Goal: Find specific fact

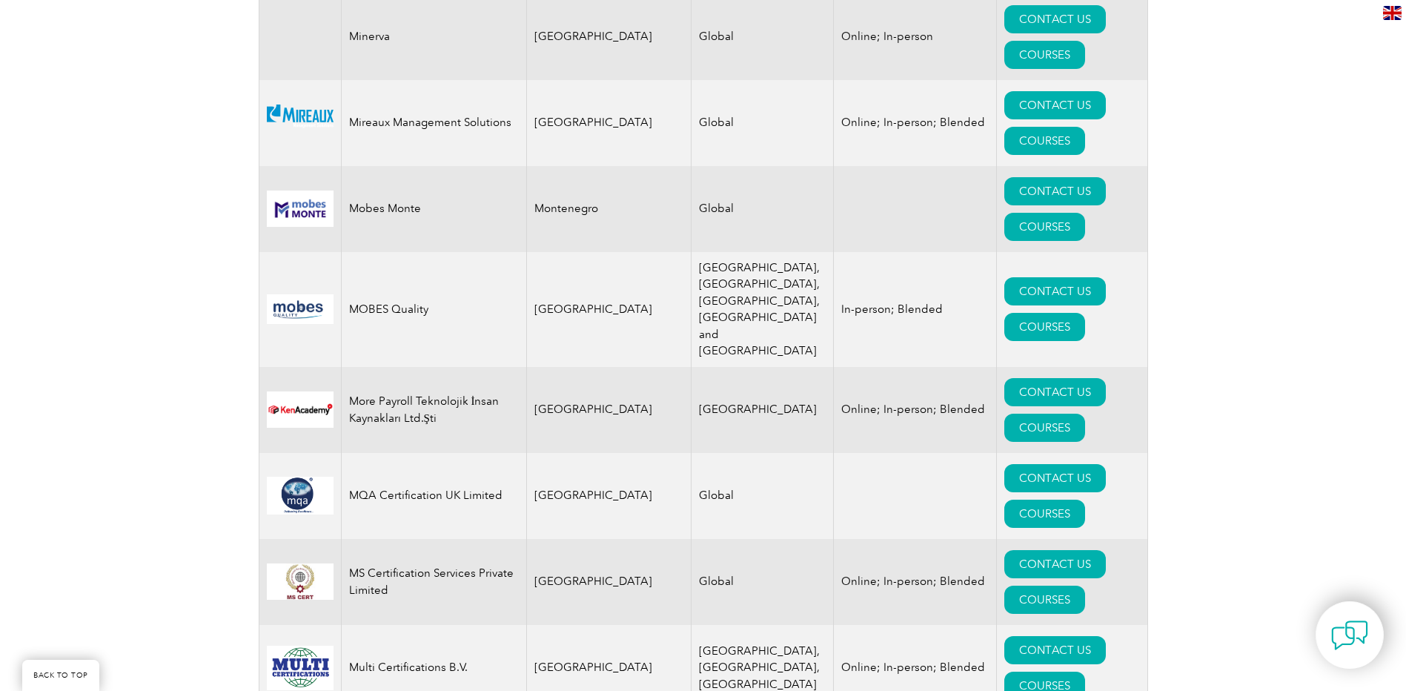
scroll to position [18586, 0]
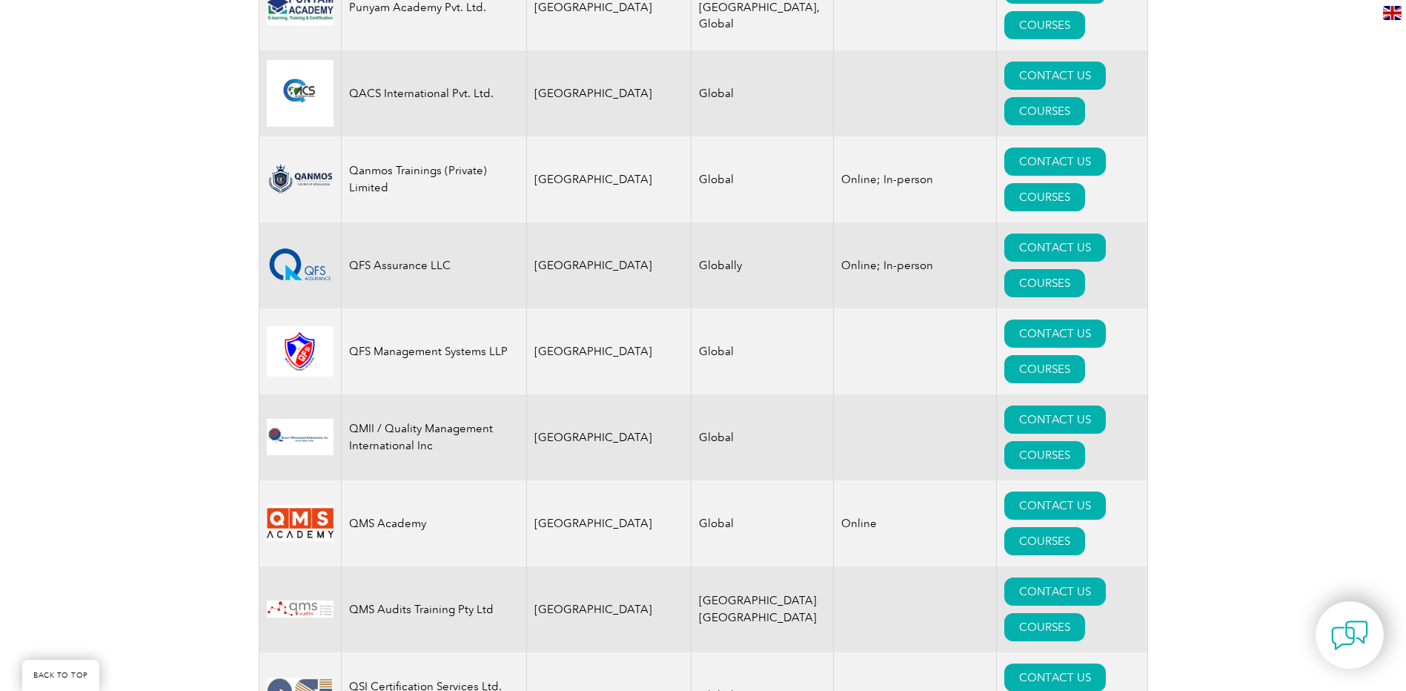
drag, startPoint x: 1013, startPoint y: 635, endPoint x: 970, endPoint y: 637, distance: 42.3
drag, startPoint x: 970, startPoint y: 637, endPoint x: 1062, endPoint y: 640, distance: 92.0
drag, startPoint x: 1054, startPoint y: 635, endPoint x: 1145, endPoint y: 635, distance: 90.4
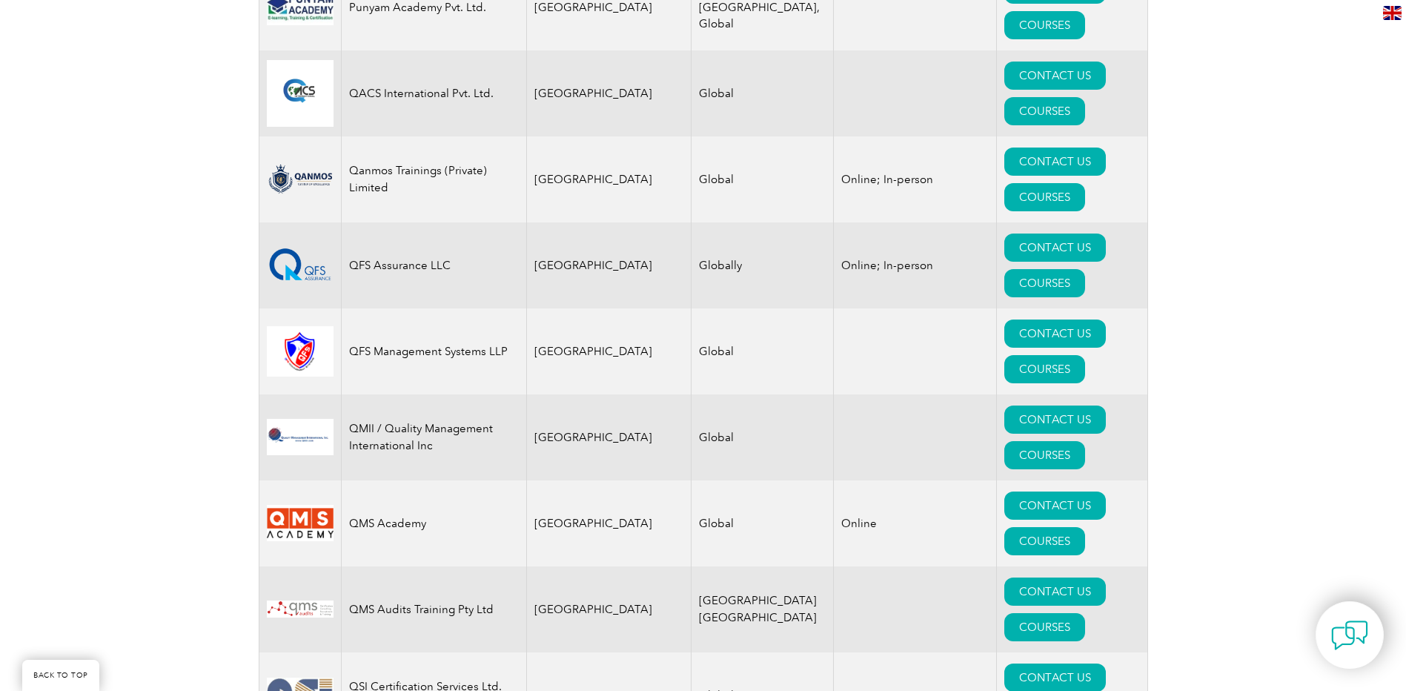
drag, startPoint x: 1056, startPoint y: 635, endPoint x: 1143, endPoint y: 635, distance: 87.5
copy p "RABQSA International"
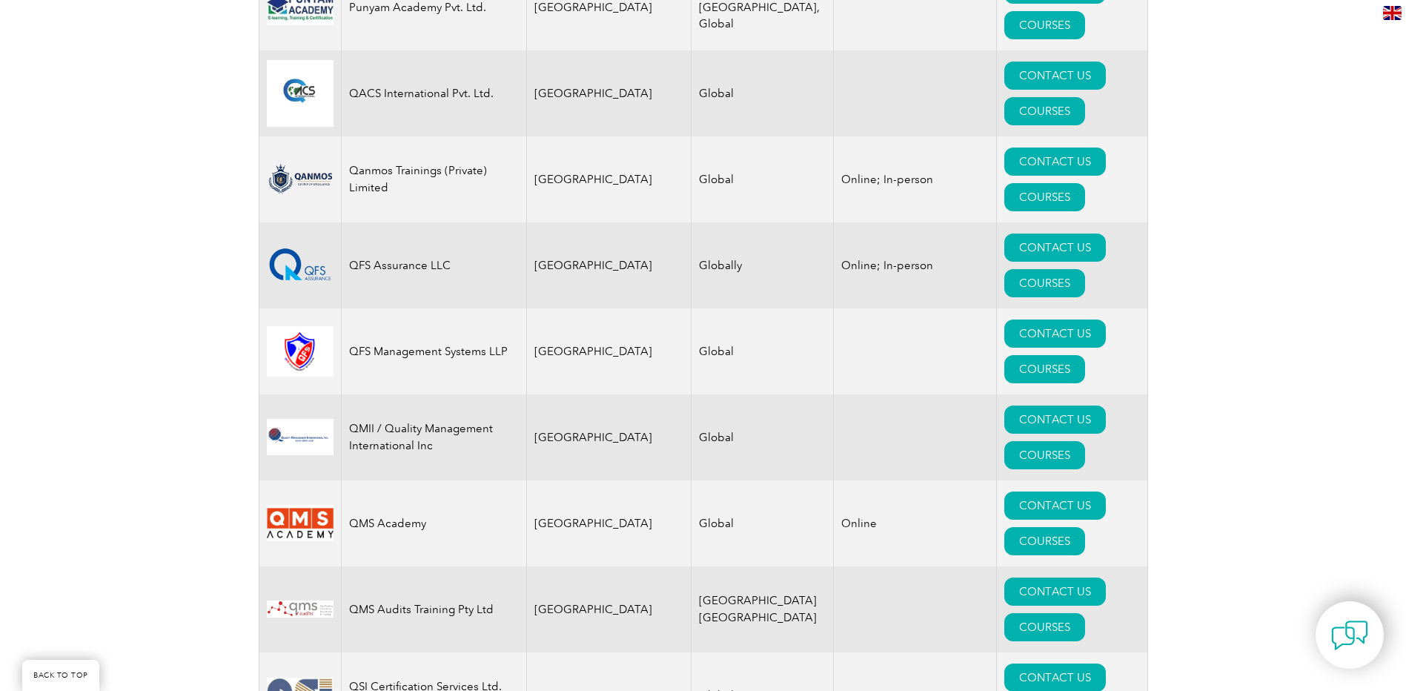
drag, startPoint x: 1059, startPoint y: 636, endPoint x: 1034, endPoint y: 639, distance: 24.6
drag, startPoint x: 1010, startPoint y: 635, endPoint x: 929, endPoint y: 640, distance: 81.0
copy p "Exemplar Global Inc"
